Goal: Obtain resource: Download file/media

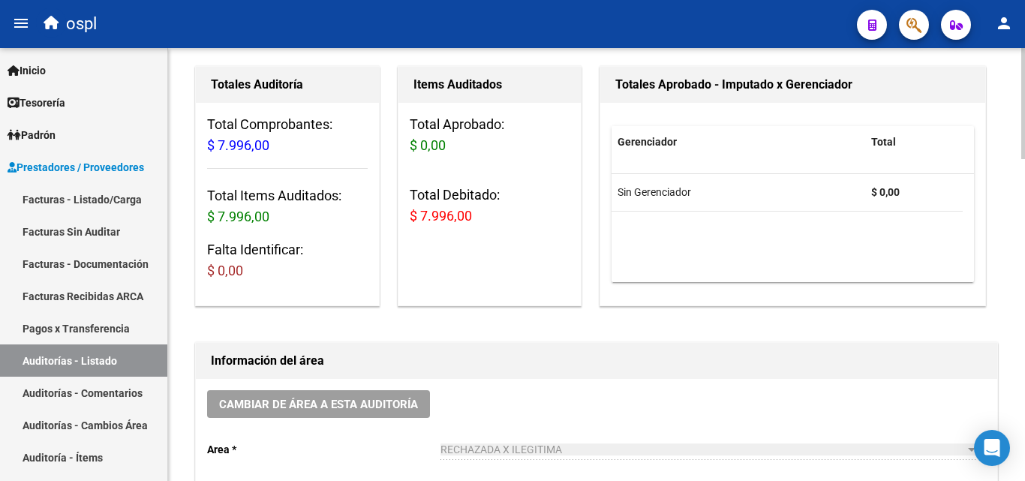
scroll to position [150, 0]
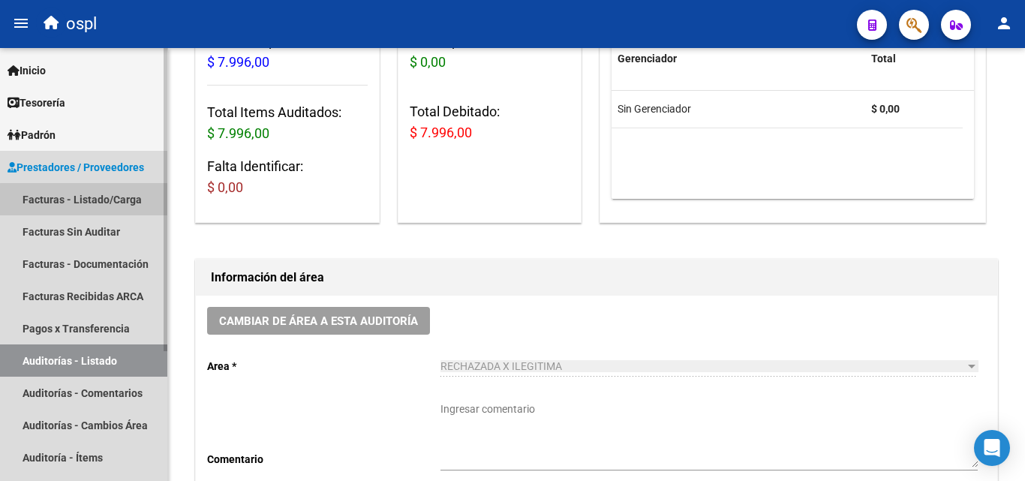
click at [103, 205] on link "Facturas - Listado/Carga" at bounding box center [83, 199] width 167 height 32
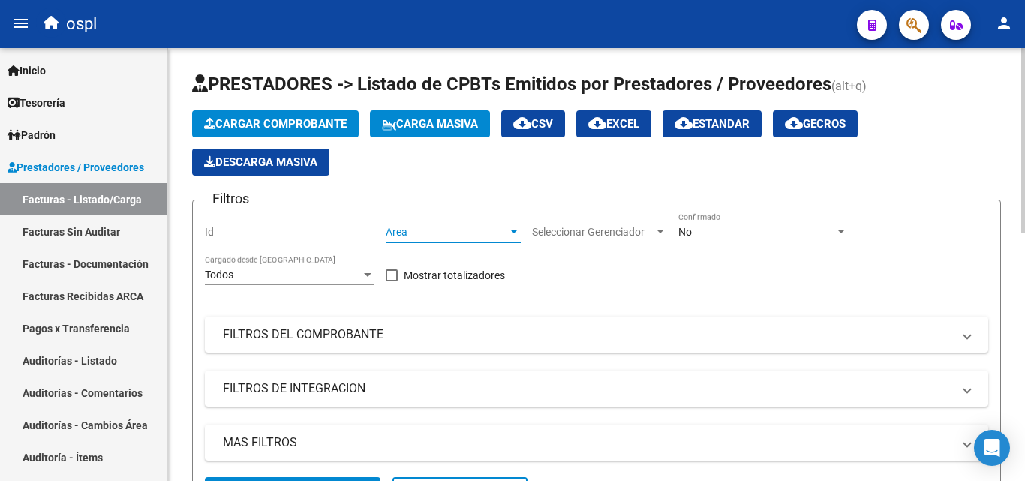
click at [460, 233] on span "Area" at bounding box center [447, 232] width 122 height 13
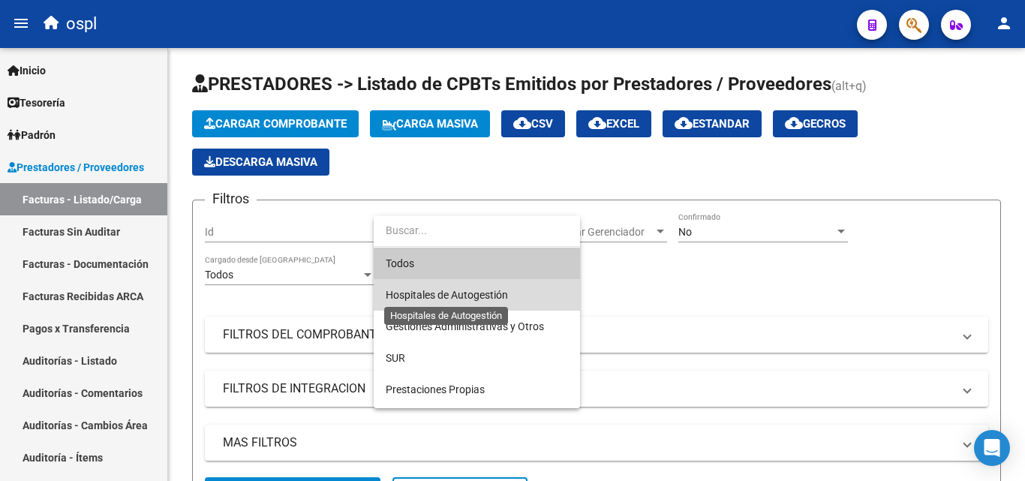
click at [476, 298] on span "Hospitales de Autogestión" at bounding box center [447, 295] width 122 height 12
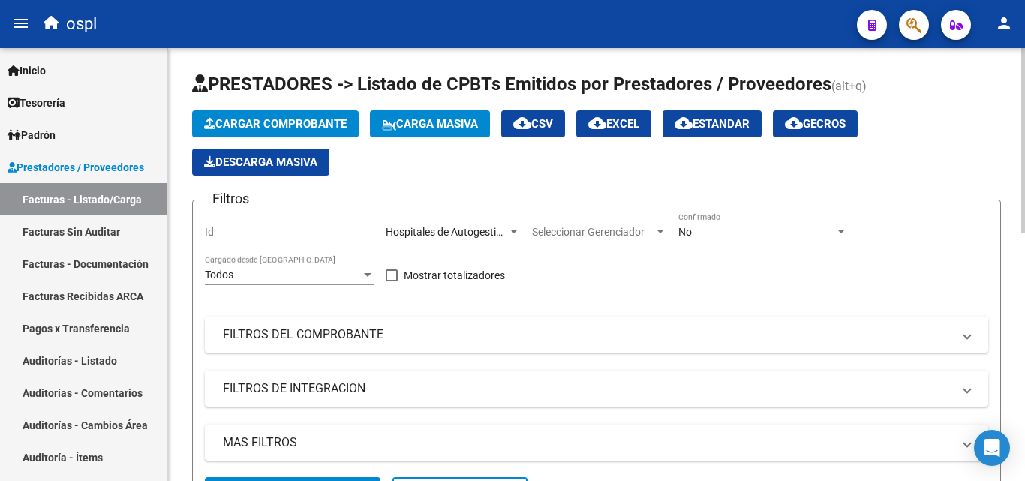
click at [348, 325] on mat-expansion-panel-header "FILTROS DEL COMPROBANTE" at bounding box center [597, 335] width 784 height 36
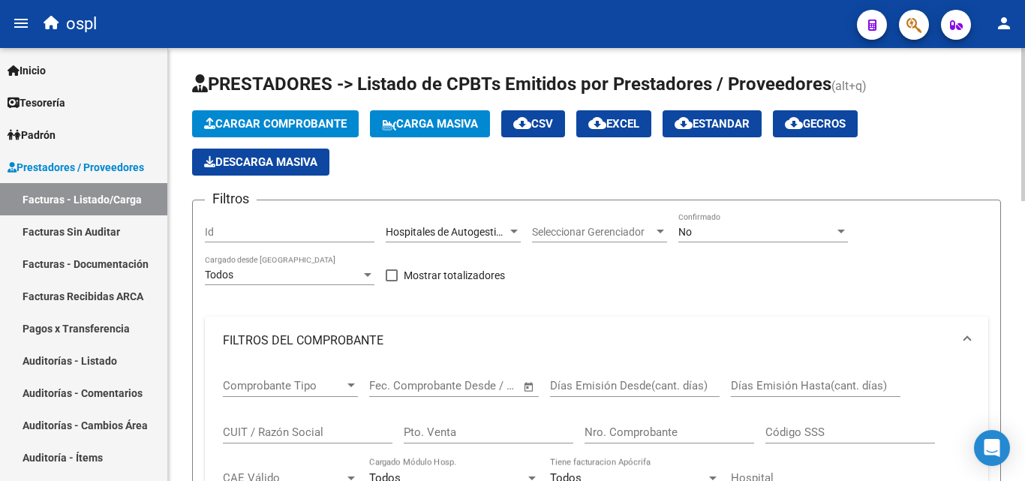
click at [532, 385] on span "Open calendar" at bounding box center [529, 387] width 36 height 36
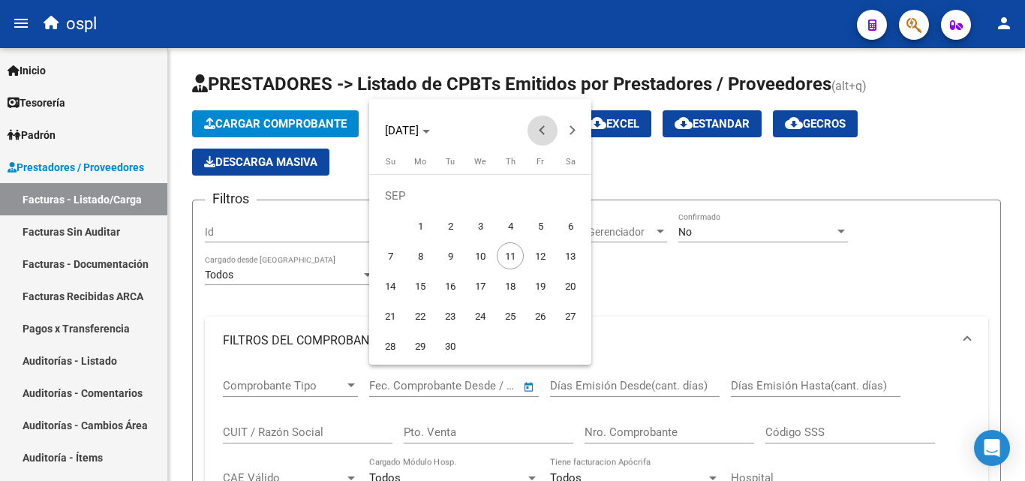
click at [531, 132] on span "Previous month" at bounding box center [543, 131] width 30 height 30
click at [542, 200] on span "1" at bounding box center [540, 195] width 27 height 27
type input "[DATE]"
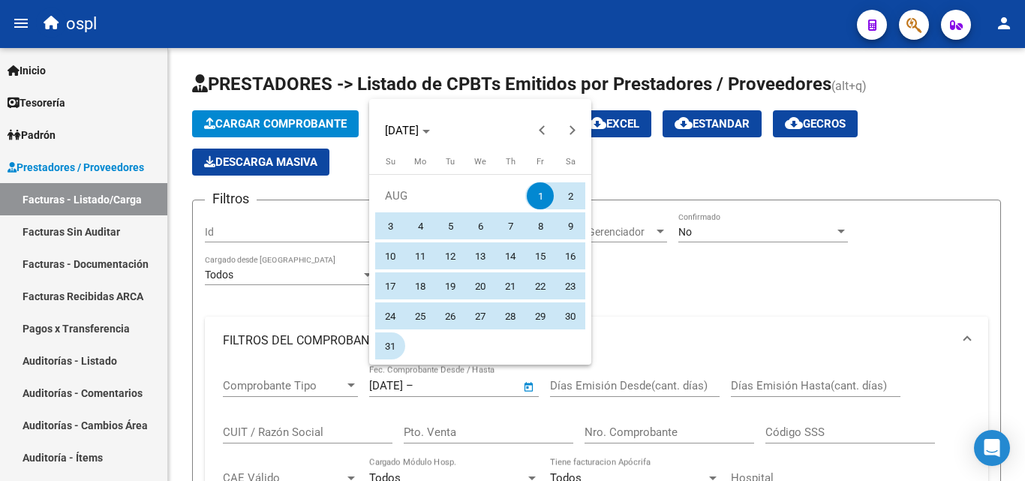
click at [387, 343] on span "31" at bounding box center [390, 346] width 27 height 27
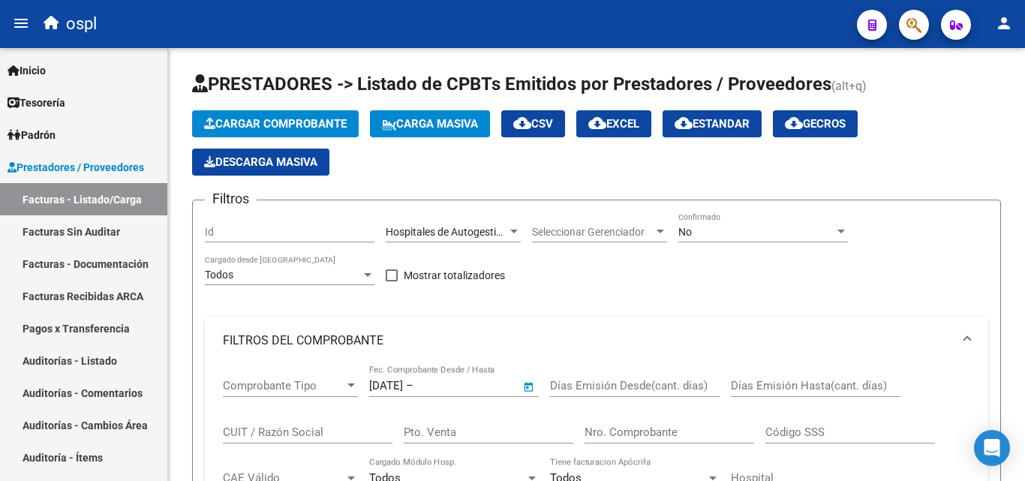
type input "[DATE]"
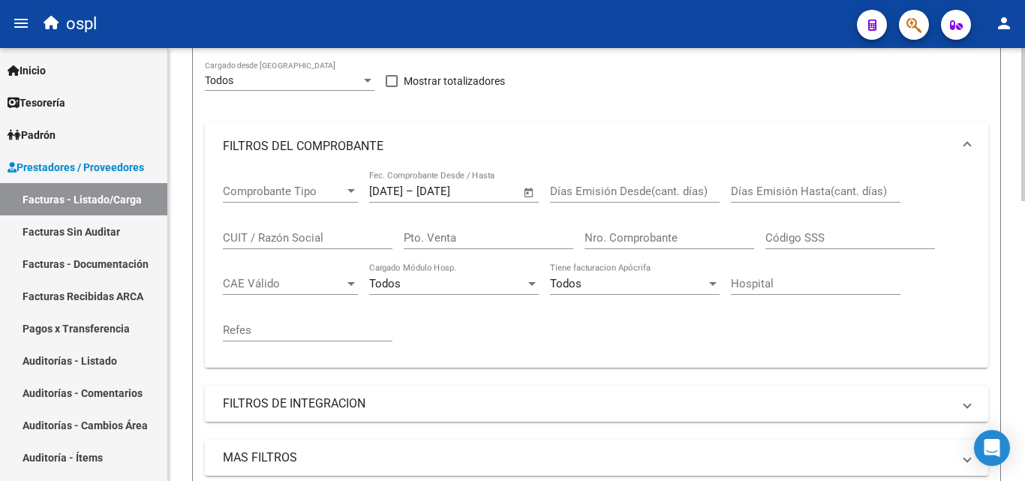
scroll to position [225, 0]
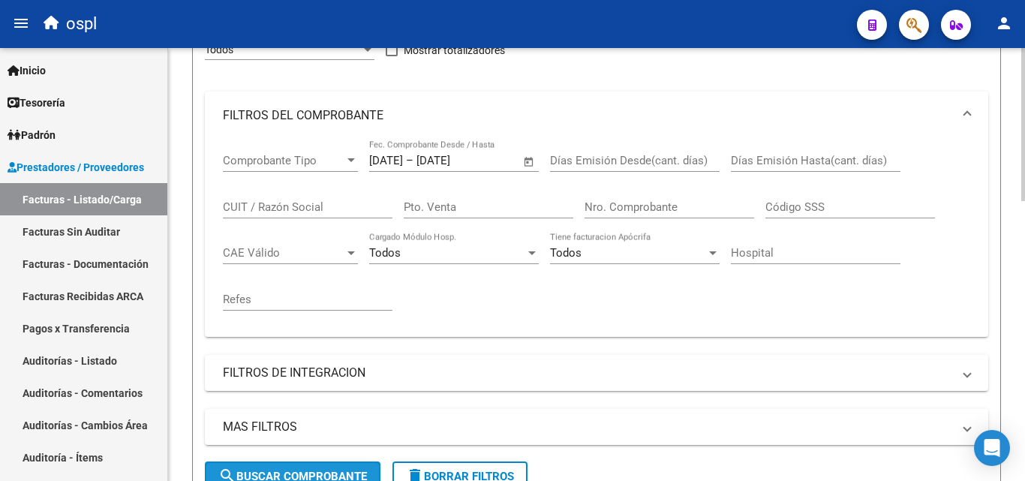
click at [316, 470] on span "search Buscar Comprobante" at bounding box center [292, 477] width 149 height 14
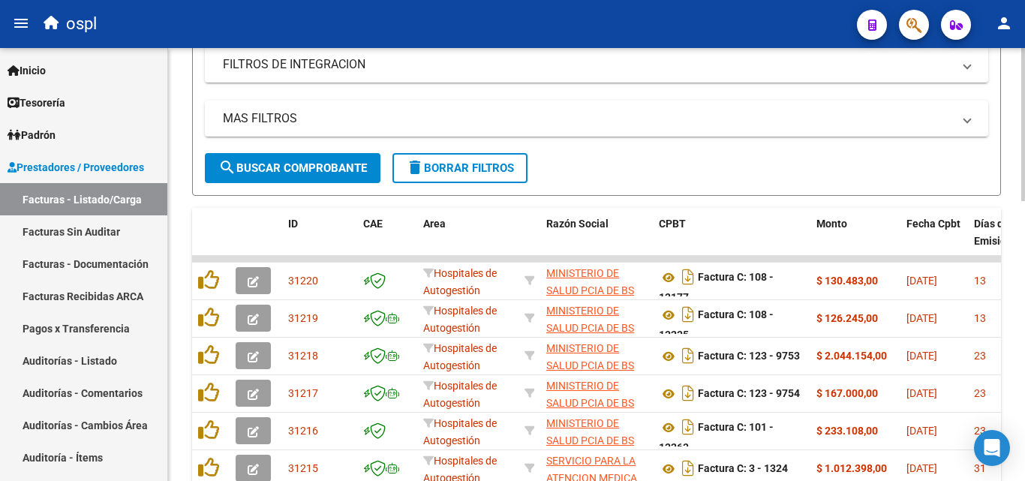
scroll to position [493, 0]
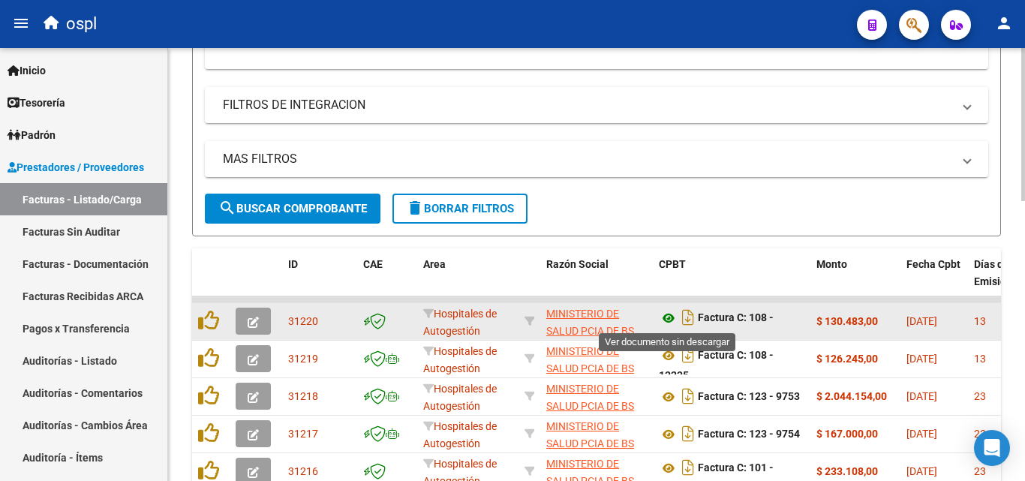
click at [669, 320] on icon at bounding box center [669, 318] width 20 height 18
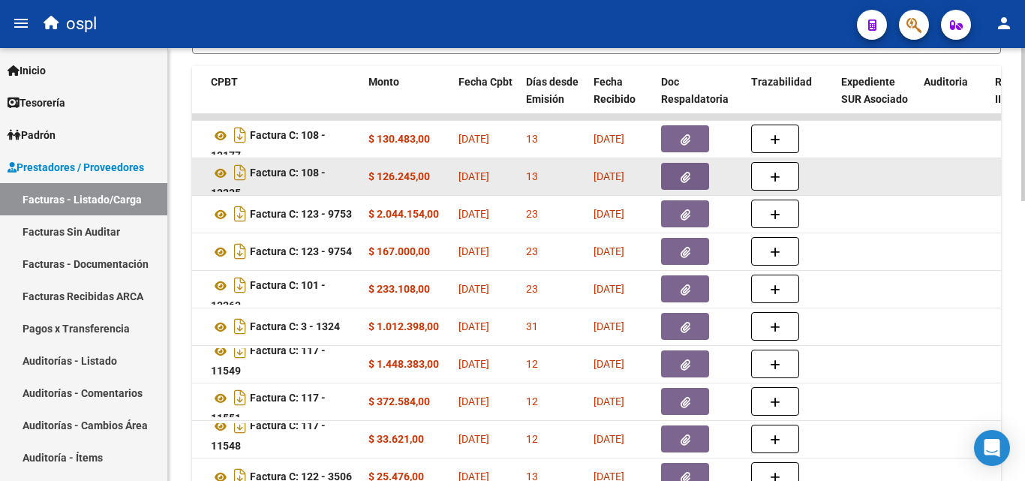
scroll to position [643, 0]
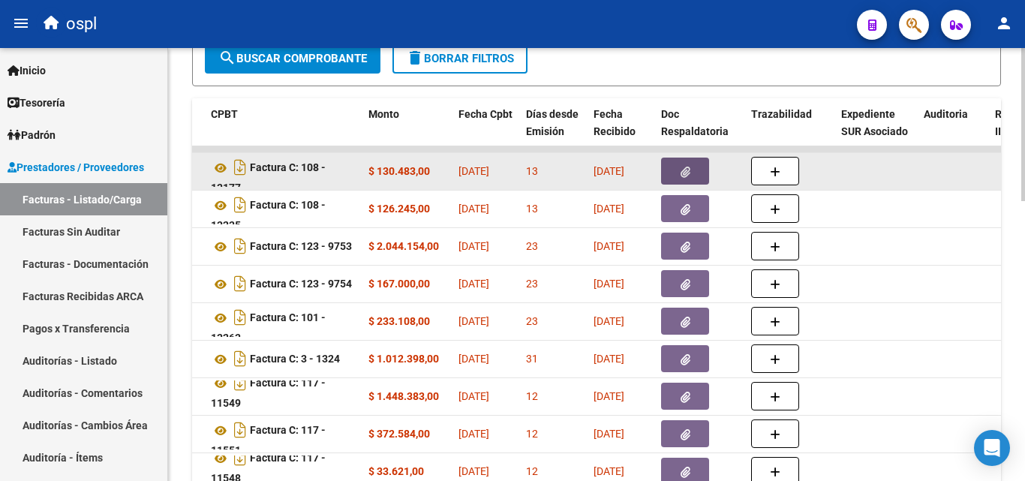
click at [673, 176] on button "button" at bounding box center [685, 171] width 48 height 27
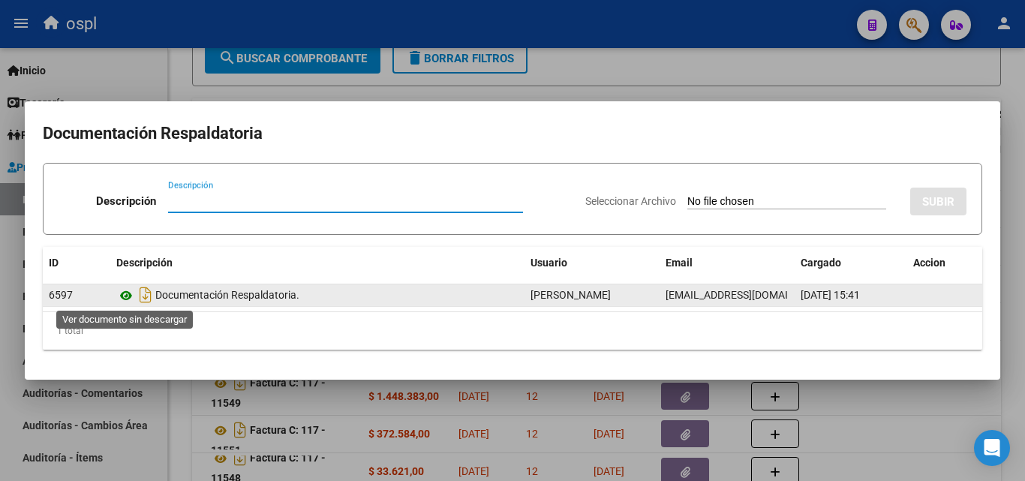
click at [128, 297] on icon at bounding box center [126, 296] width 20 height 18
